Goal: Transaction & Acquisition: Purchase product/service

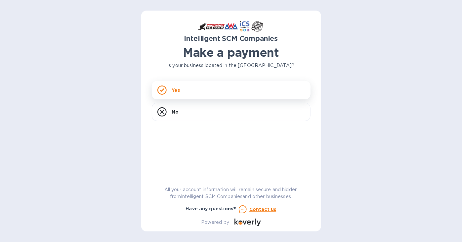
click at [197, 87] on div "Yes" at bounding box center [231, 90] width 159 height 19
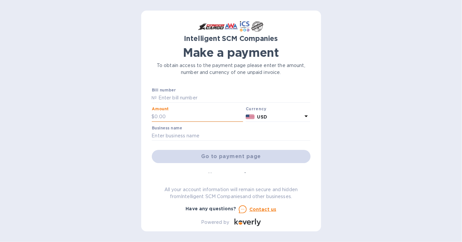
click at [176, 121] on input "text" at bounding box center [199, 117] width 89 height 10
type input "6,507.43"
click at [189, 135] on input "text" at bounding box center [231, 136] width 159 height 10
type input "Aloha Water Company, Inc"
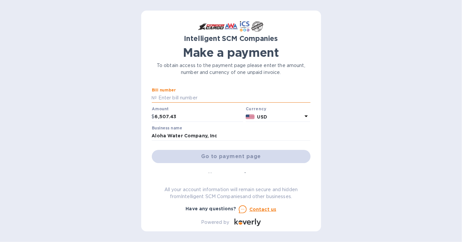
click at [184, 96] on input "text" at bounding box center [233, 98] width 153 height 10
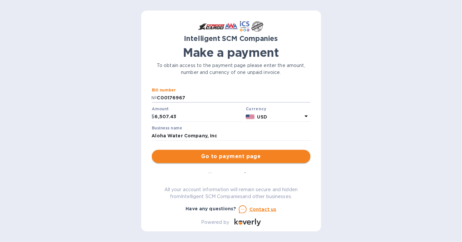
type input "C00176967"
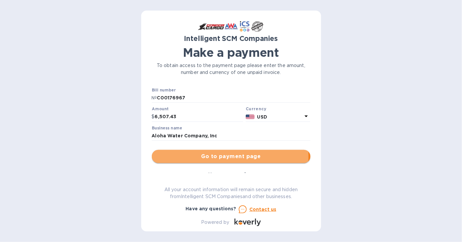
click at [221, 157] on span "Go to payment page" at bounding box center [231, 157] width 148 height 8
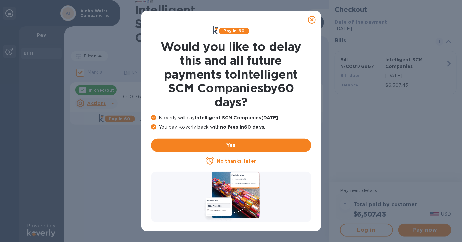
click at [311, 20] on icon at bounding box center [312, 20] width 8 height 8
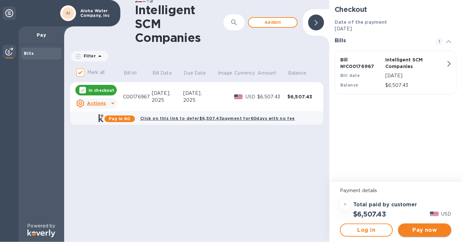
click at [428, 231] on span "Pay now" at bounding box center [424, 231] width 42 height 8
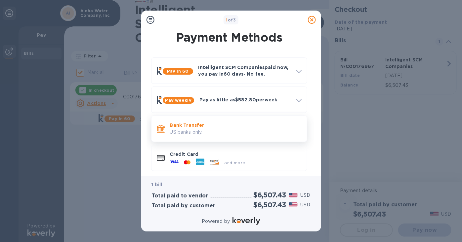
click at [217, 134] on p "US banks only." at bounding box center [236, 132] width 132 height 7
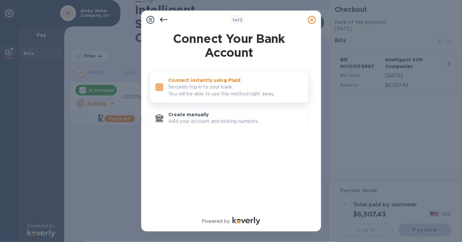
click at [221, 99] on div "Connect instantly using Plaid Securely log in to your bank. You will be able to…" at bounding box center [236, 87] width 140 height 26
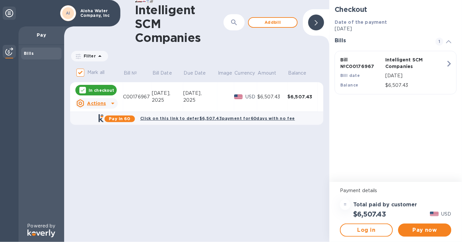
click at [100, 105] on u "Actions" at bounding box center [96, 103] width 19 height 5
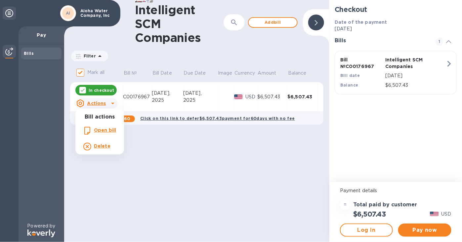
drag, startPoint x: 222, startPoint y: 162, endPoint x: 232, endPoint y: 160, distance: 10.8
click at [222, 162] on div at bounding box center [231, 121] width 462 height 242
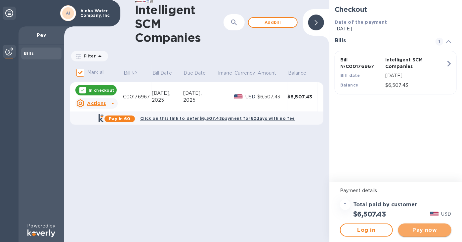
click at [426, 230] on span "Pay now" at bounding box center [424, 231] width 42 height 8
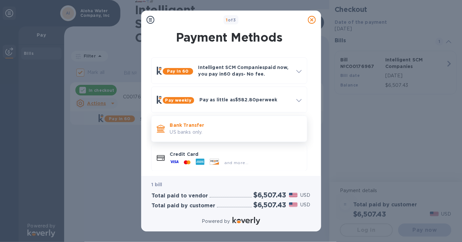
click at [200, 130] on p "US banks only." at bounding box center [236, 132] width 132 height 7
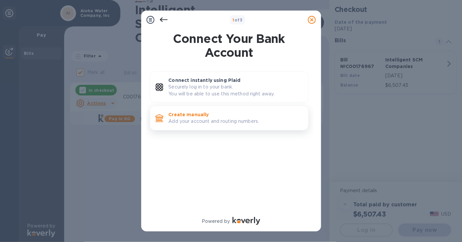
click at [192, 121] on p "Add your account and routing numbers." at bounding box center [236, 121] width 134 height 7
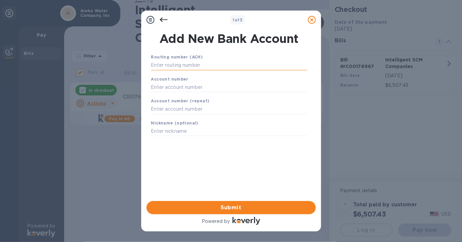
click at [195, 63] on input "text" at bounding box center [229, 66] width 156 height 10
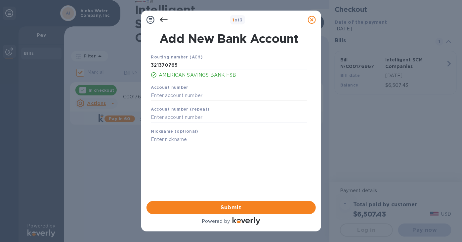
type input "321370765"
click at [189, 94] on input "text" at bounding box center [229, 96] width 156 height 10
type input "9092206260"
click at [190, 118] on input "text" at bounding box center [229, 118] width 156 height 10
type input "9092206260"
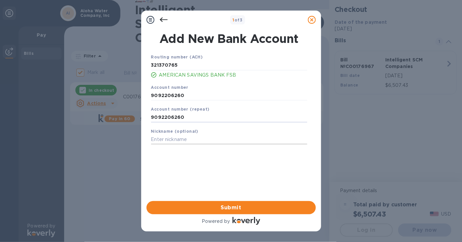
click at [192, 141] on input "text" at bounding box center [229, 140] width 156 height 10
click at [238, 207] on span "Submit" at bounding box center [231, 208] width 159 height 8
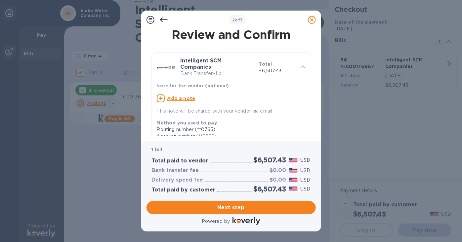
click at [174, 99] on u "Add a note" at bounding box center [181, 98] width 28 height 5
click at [174, 101] on textarea at bounding box center [226, 100] width 138 height 6
type textarea "Silgan - C00176967"
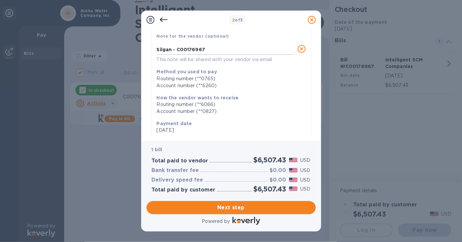
scroll to position [66, 0]
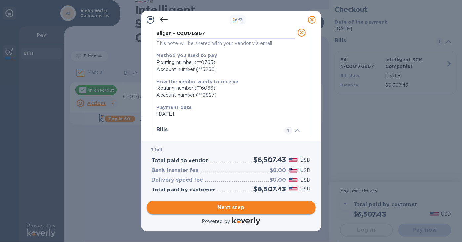
click at [227, 209] on span "Next step" at bounding box center [231, 208] width 159 height 8
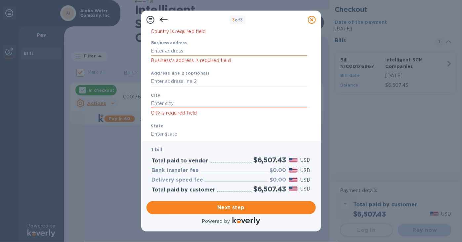
click at [167, 51] on input "Business address" at bounding box center [229, 51] width 156 height 10
type input "[STREET_ADDRESS]"
type input "Kapolei"
type input "HI"
type input "96707"
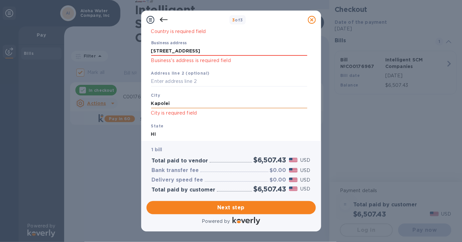
click at [183, 107] on input "Kapolei" at bounding box center [229, 104] width 156 height 10
click at [173, 133] on input "HI" at bounding box center [229, 134] width 156 height 10
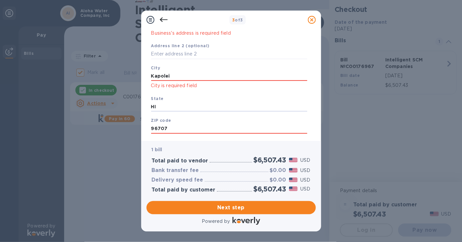
scroll to position [99, 0]
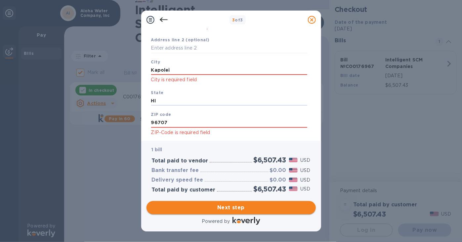
click at [235, 205] on span "Next step" at bounding box center [231, 208] width 159 height 8
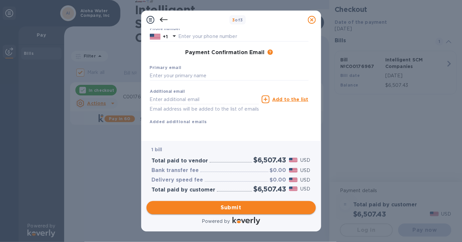
scroll to position [96, 0]
click at [166, 71] on input "text" at bounding box center [229, 76] width 159 height 10
type input "[EMAIL_ADDRESS][DOMAIN_NAME]"
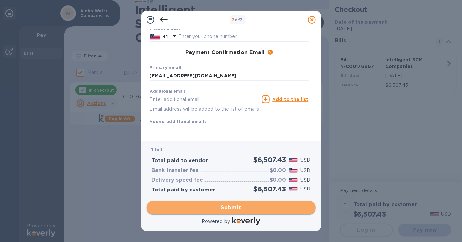
click at [246, 209] on span "Submit" at bounding box center [231, 208] width 159 height 8
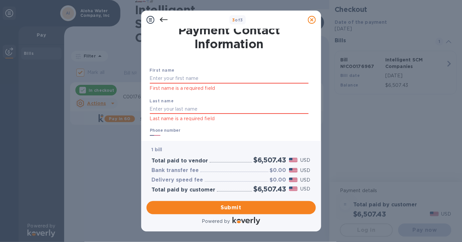
scroll to position [0, 0]
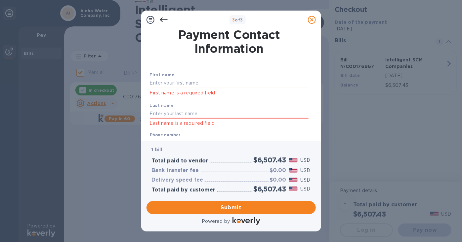
click at [172, 79] on input "text" at bounding box center [229, 83] width 159 height 10
type input "[PERSON_NAME]"
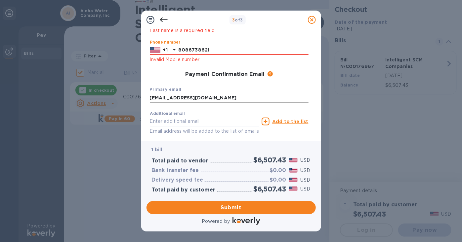
scroll to position [122, 0]
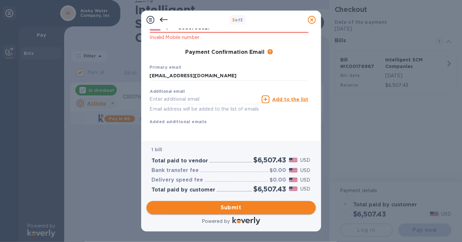
type input "8086738621"
click at [232, 207] on span "Submit" at bounding box center [231, 208] width 159 height 8
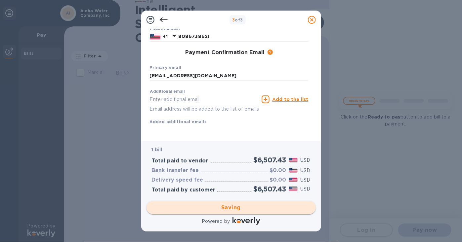
checkbox input "false"
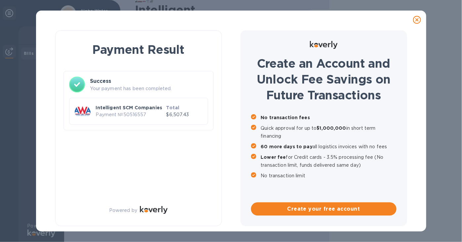
drag, startPoint x: 126, startPoint y: 138, endPoint x: 108, endPoint y: 158, distance: 27.6
click at [108, 158] on div "Payment Result Success Your payment has been completed. Intelligent SCM Compani…" at bounding box center [138, 128] width 167 height 196
click at [108, 150] on div "Payment Result Success Your payment has been completed. Intelligent SCM Compani…" at bounding box center [138, 128] width 167 height 196
